Goal: Task Accomplishment & Management: Contribute content

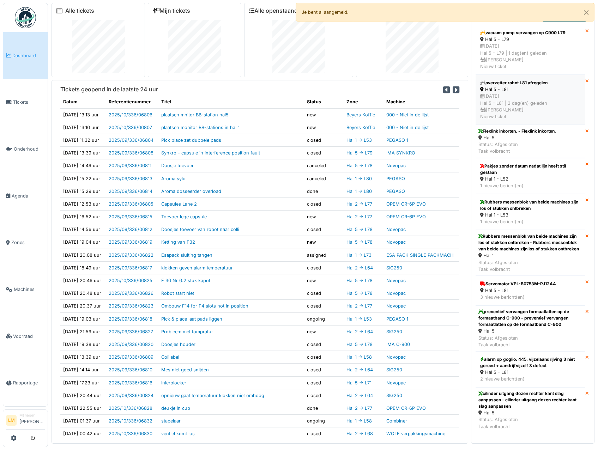
click at [493, 87] on div "Hal 5 - L81" at bounding box center [530, 89] width 101 height 7
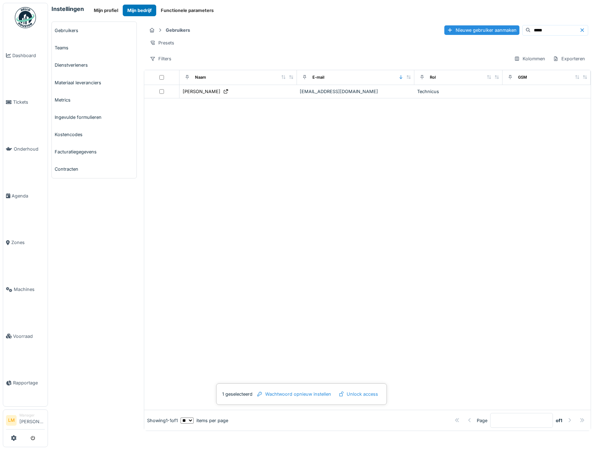
click at [204, 196] on div at bounding box center [367, 253] width 446 height 311
click at [162, 98] on td at bounding box center [161, 91] width 35 height 13
click at [79, 30] on link "Gebruikers" at bounding box center [94, 30] width 85 height 17
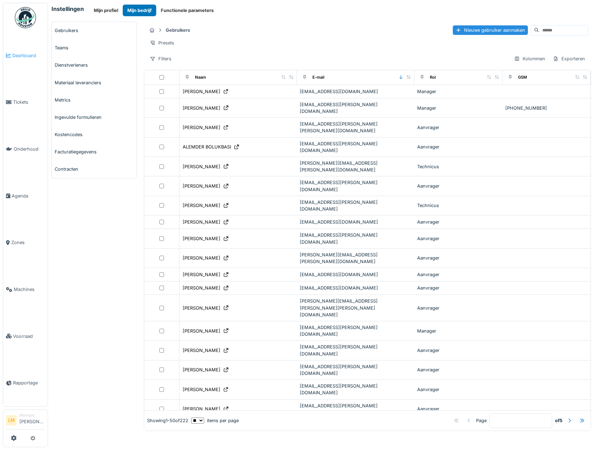
click at [15, 55] on span "Dashboard" at bounding box center [28, 55] width 32 height 7
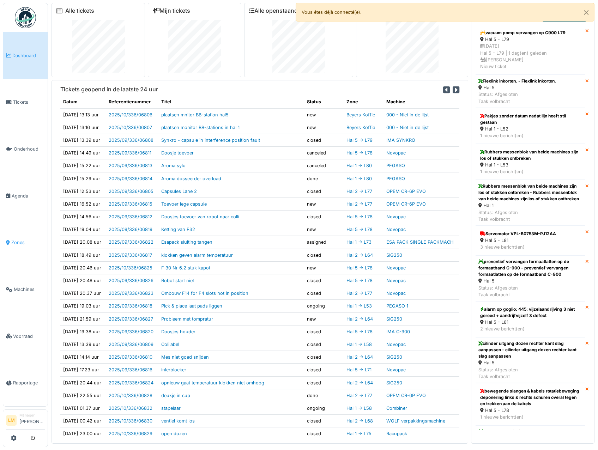
click at [17, 239] on span "Zones" at bounding box center [28, 242] width 34 height 7
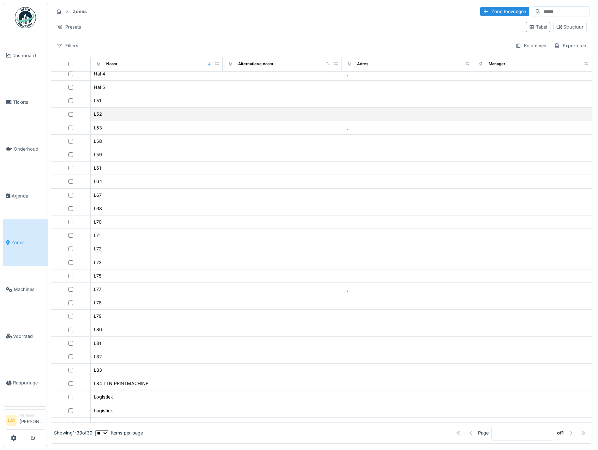
scroll to position [44, 0]
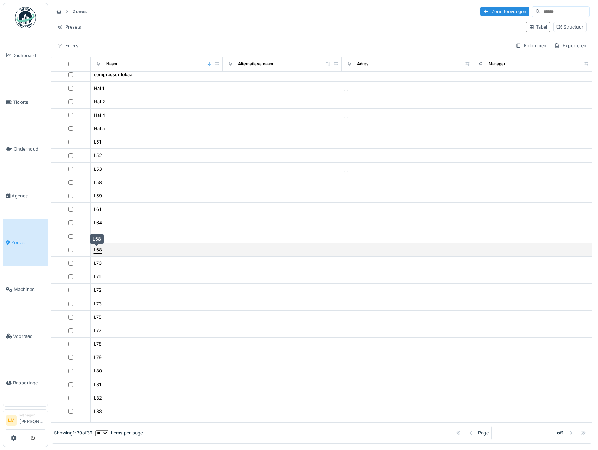
click at [94, 247] on div "L68" at bounding box center [98, 249] width 8 height 7
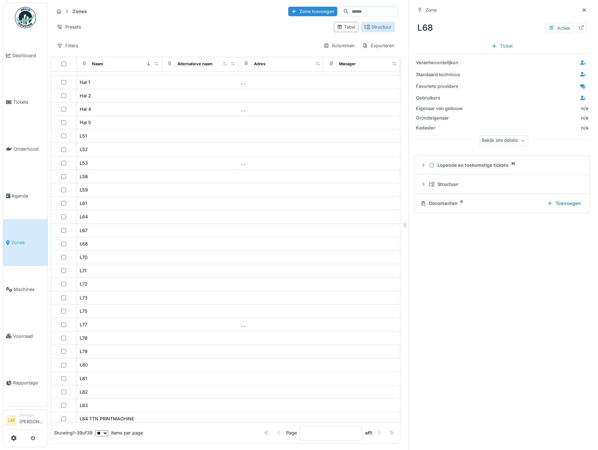
click at [370, 29] on div "Structuur" at bounding box center [377, 27] width 27 height 7
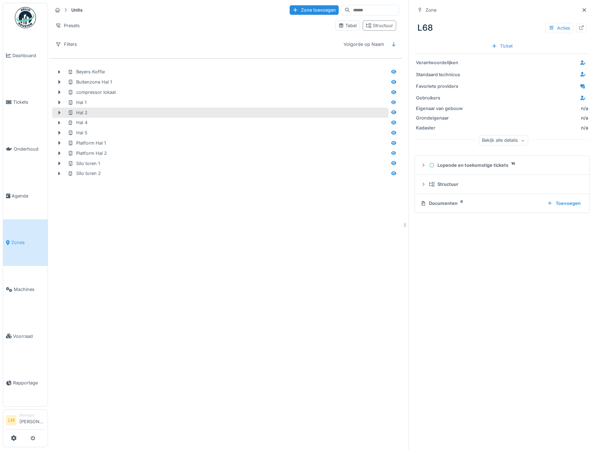
click at [59, 111] on icon at bounding box center [60, 113] width 2 height 4
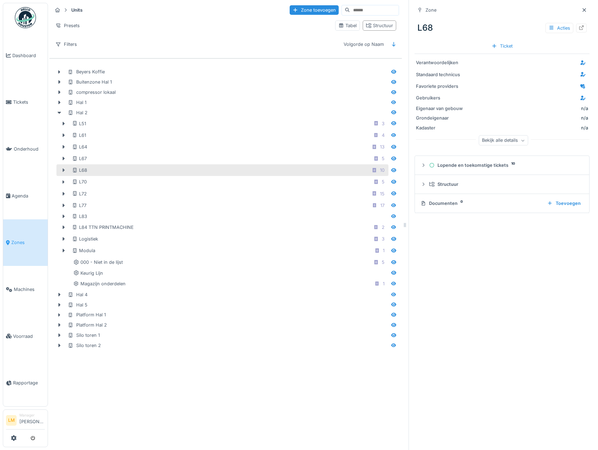
click at [62, 166] on div at bounding box center [63, 169] width 11 height 7
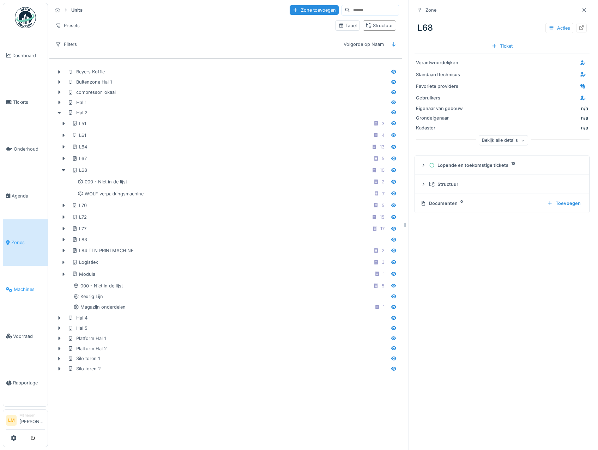
drag, startPoint x: 18, startPoint y: 281, endPoint x: 17, endPoint y: 285, distance: 4.0
click at [18, 286] on span "Machines" at bounding box center [29, 289] width 31 height 7
click at [22, 280] on link "Machines" at bounding box center [25, 289] width 44 height 47
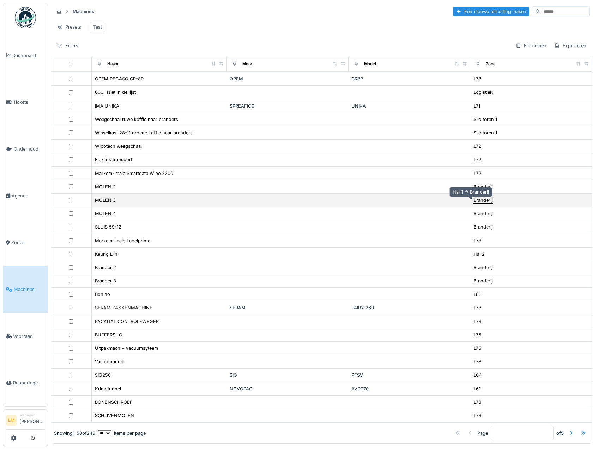
scroll to position [2, 0]
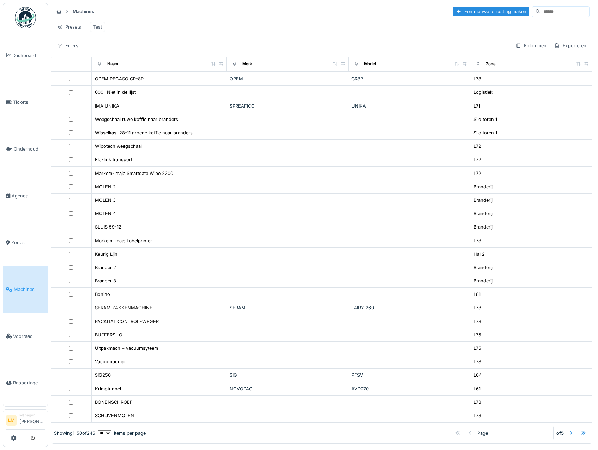
click at [565, 428] on div at bounding box center [570, 433] width 11 height 10
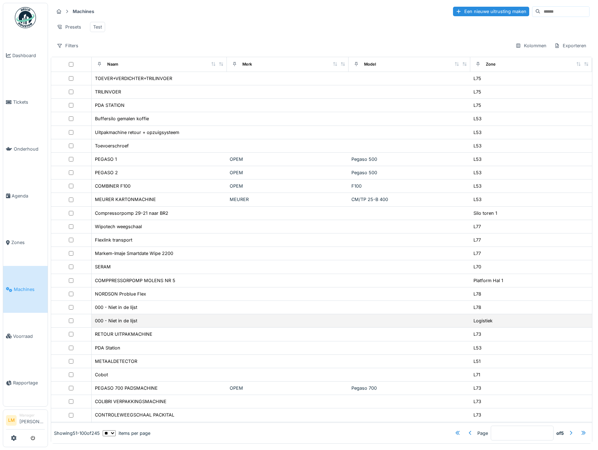
scroll to position [0, 0]
click at [568, 430] on div at bounding box center [571, 433] width 6 height 7
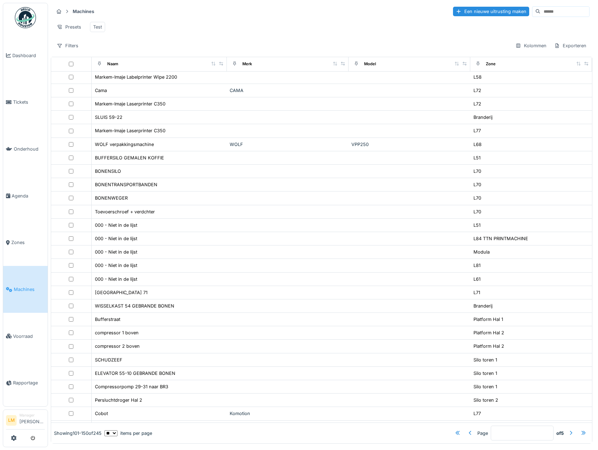
scroll to position [339, 0]
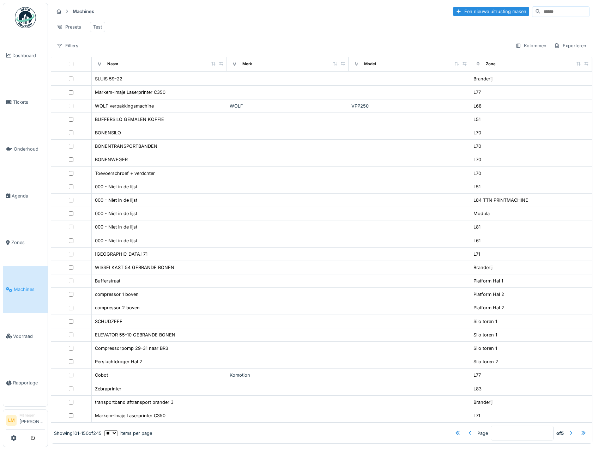
click at [568, 430] on div at bounding box center [571, 433] width 6 height 7
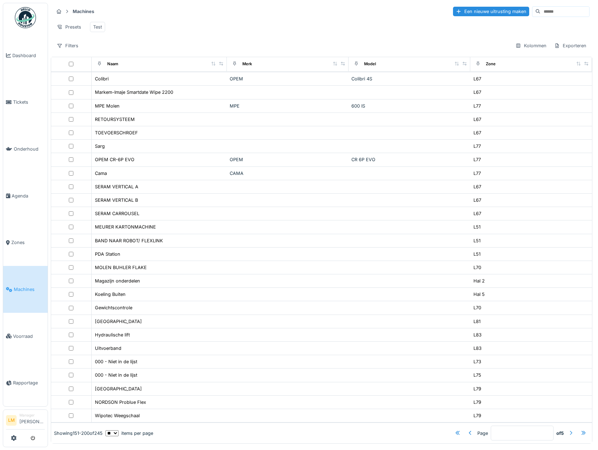
click at [568, 430] on div at bounding box center [571, 433] width 6 height 7
type input "*"
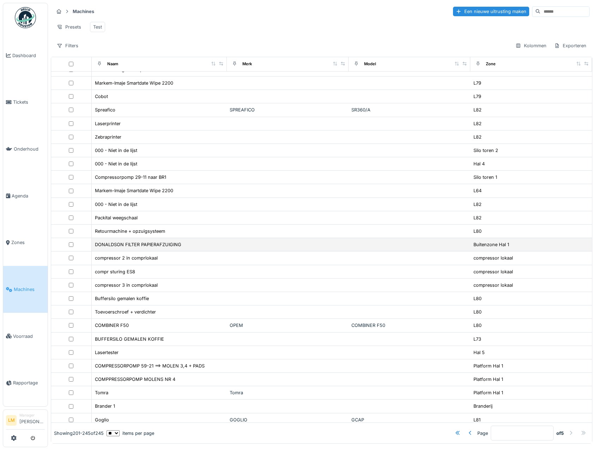
scroll to position [0, 0]
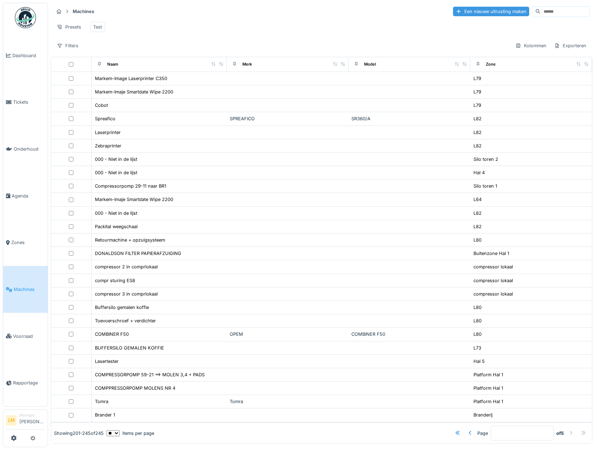
click at [453, 7] on div "Een nieuwe uitrusting maken" at bounding box center [491, 12] width 76 height 10
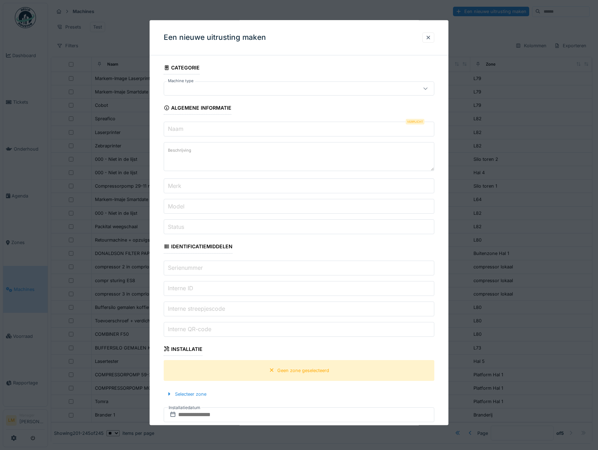
click at [367, 97] on fieldset "Categorie Machine type Algemene informatie Naam Verplicht Beschrijving Merk Mod…" at bounding box center [299, 337] width 271 height 553
click at [363, 89] on div at bounding box center [283, 89] width 232 height 8
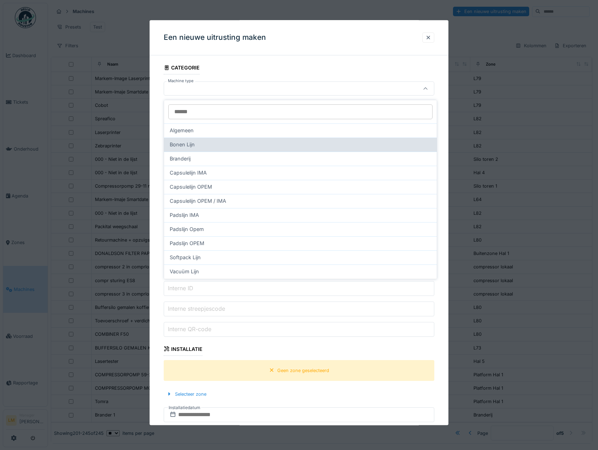
click at [224, 145] on div "Bonen Lijn" at bounding box center [300, 145] width 261 height 8
type input "****"
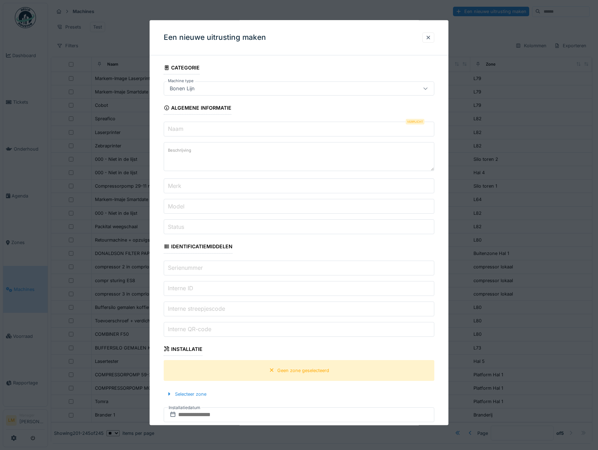
click at [219, 133] on input "Naam" at bounding box center [299, 129] width 271 height 15
click at [223, 84] on div "Bonen Lijn" at bounding box center [299, 89] width 271 height 14
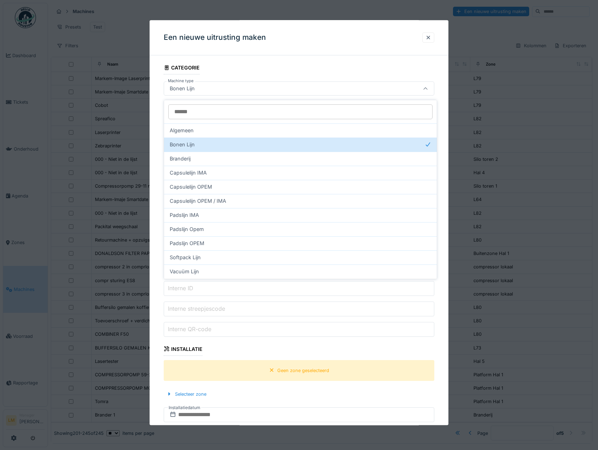
click at [211, 86] on div "Bonen Lijn" at bounding box center [283, 89] width 232 height 8
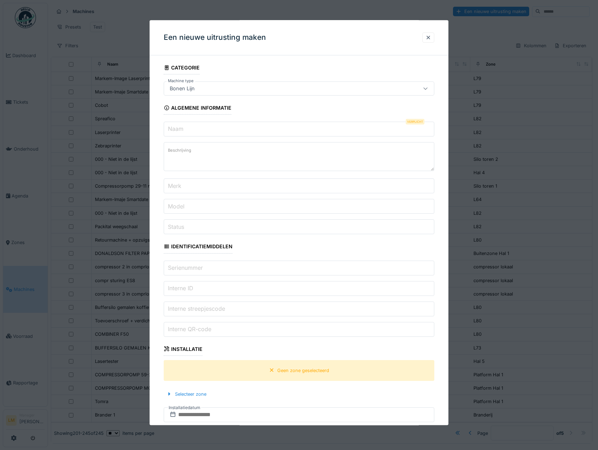
click at [211, 86] on div "Bonen Lijn" at bounding box center [283, 89] width 232 height 8
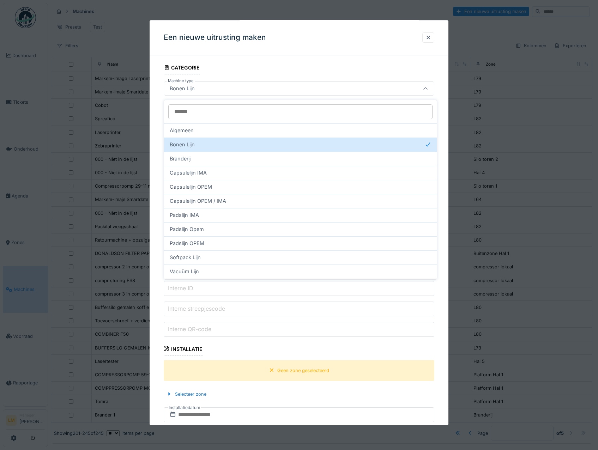
click at [212, 92] on div "Bonen Lijn" at bounding box center [283, 89] width 232 height 8
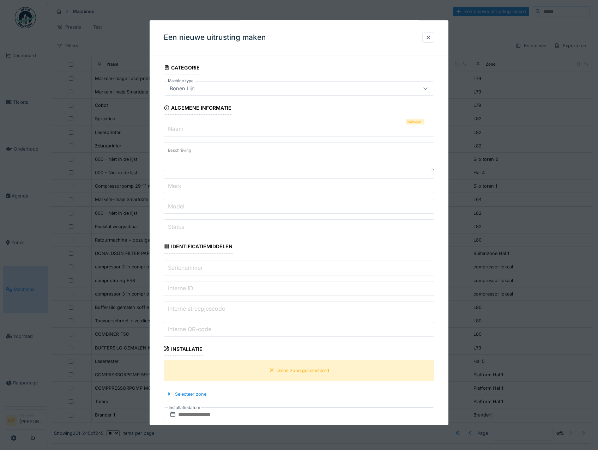
click at [423, 39] on div "Een nieuwe uitrusting maken" at bounding box center [299, 37] width 299 height 35
click at [430, 35] on div at bounding box center [428, 37] width 6 height 7
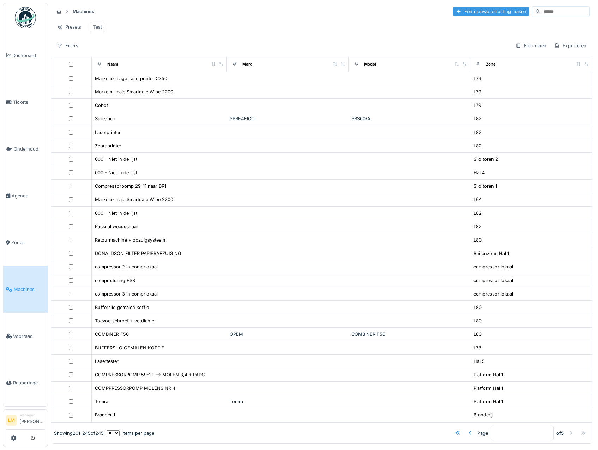
click at [454, 11] on div "Een nieuwe uitrusting maken" at bounding box center [491, 12] width 76 height 10
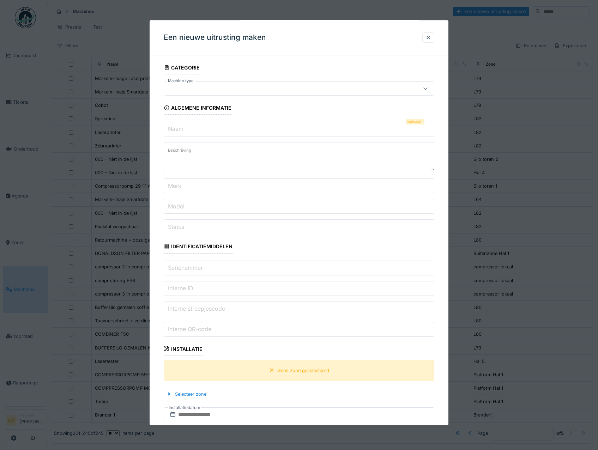
click at [240, 132] on input "Naam" at bounding box center [299, 129] width 271 height 15
type input "**********"
click at [209, 266] on input "Serienummer" at bounding box center [299, 268] width 271 height 15
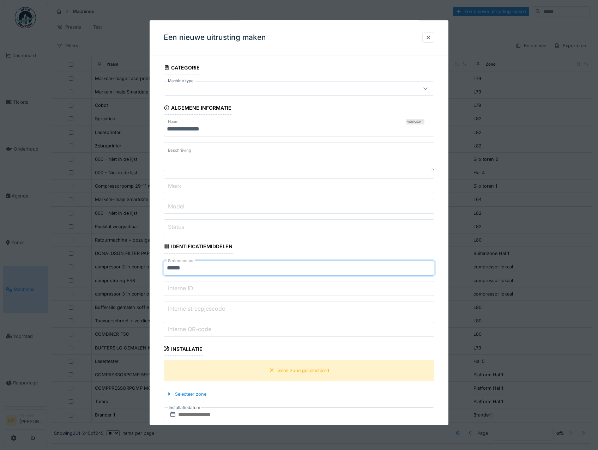
type input "******"
click at [199, 185] on input "Merk" at bounding box center [299, 186] width 271 height 15
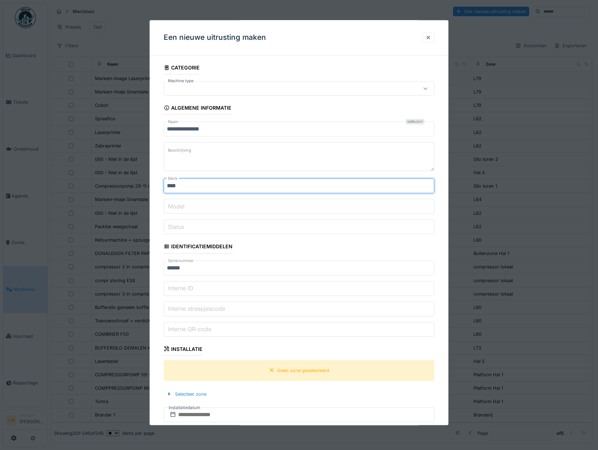
type input "****"
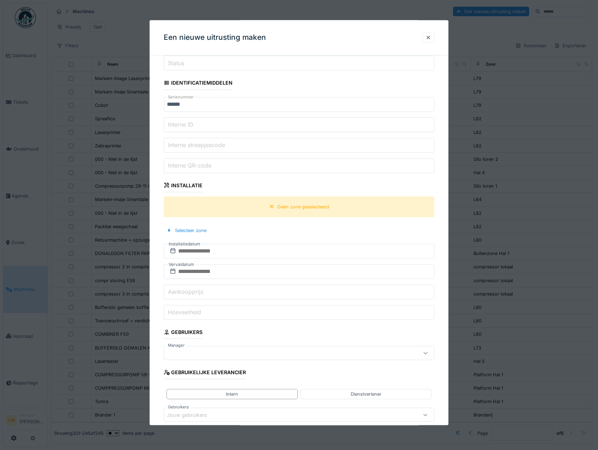
scroll to position [203, 0]
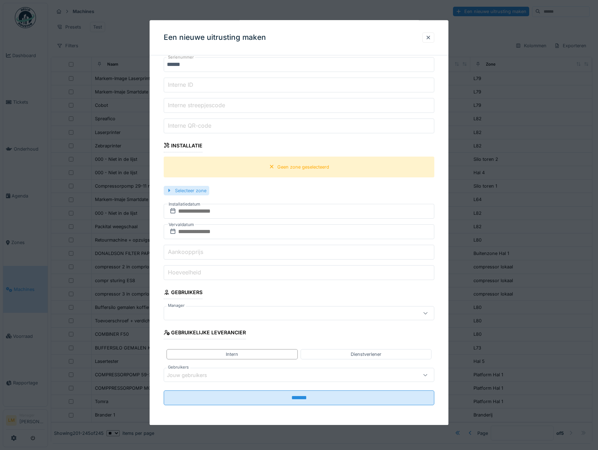
type input "**********"
click at [197, 187] on div "Selecteer zone" at bounding box center [186, 191] width 45 height 10
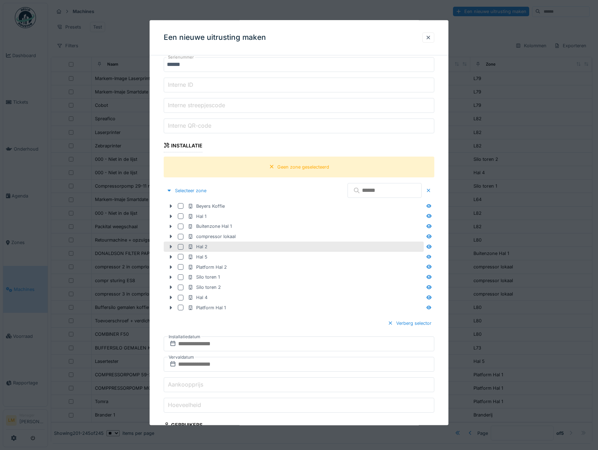
click at [170, 247] on icon at bounding box center [171, 247] width 6 height 5
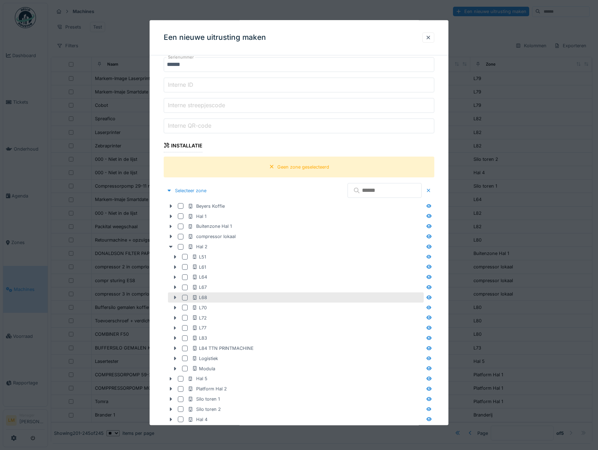
click at [172, 298] on icon at bounding box center [175, 298] width 6 height 5
click at [185, 298] on div at bounding box center [185, 298] width 6 height 6
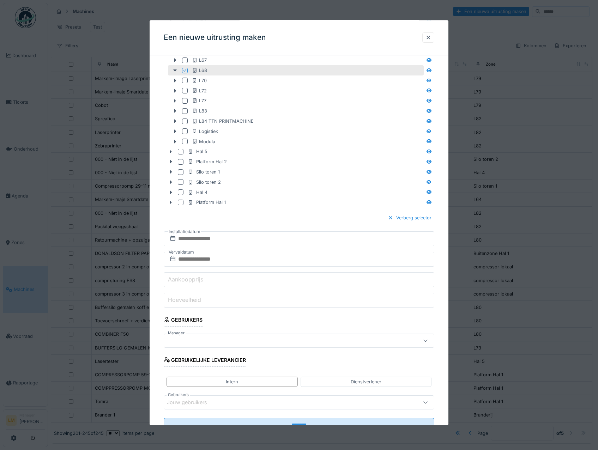
scroll to position [458, 0]
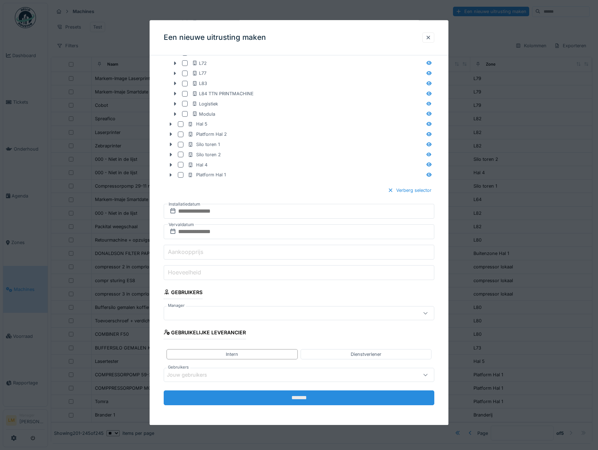
click at [229, 398] on input "*******" at bounding box center [299, 397] width 271 height 15
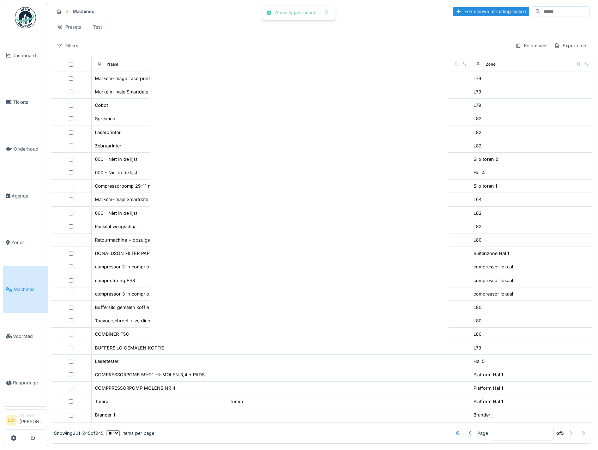
scroll to position [0, 0]
click at [18, 232] on link "Zones" at bounding box center [25, 242] width 44 height 47
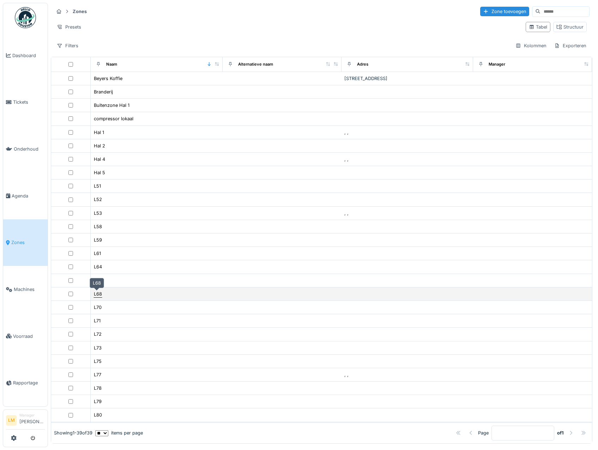
click at [96, 291] on div "L68" at bounding box center [98, 294] width 8 height 7
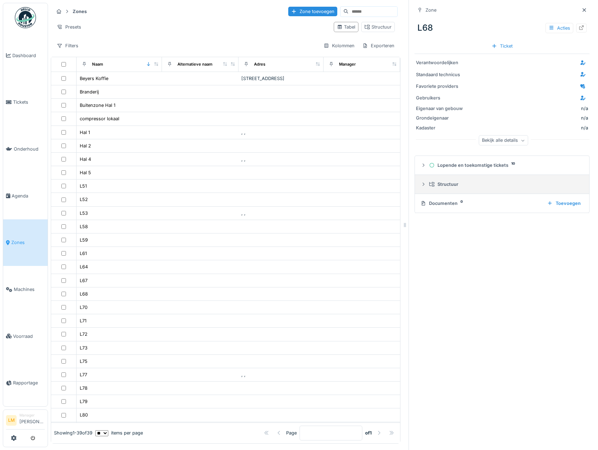
click at [420, 186] on icon at bounding box center [423, 184] width 6 height 5
